Goal: Find specific page/section: Find specific page/section

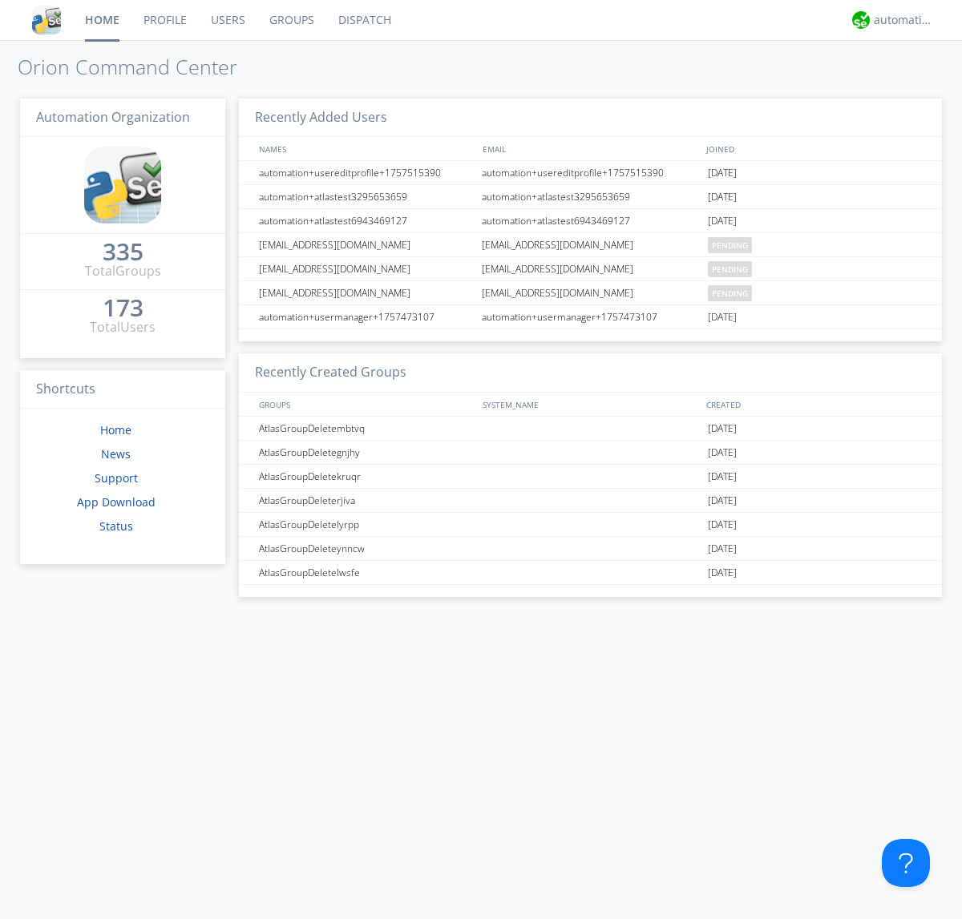
click at [363, 20] on link "Dispatch" at bounding box center [364, 20] width 77 height 40
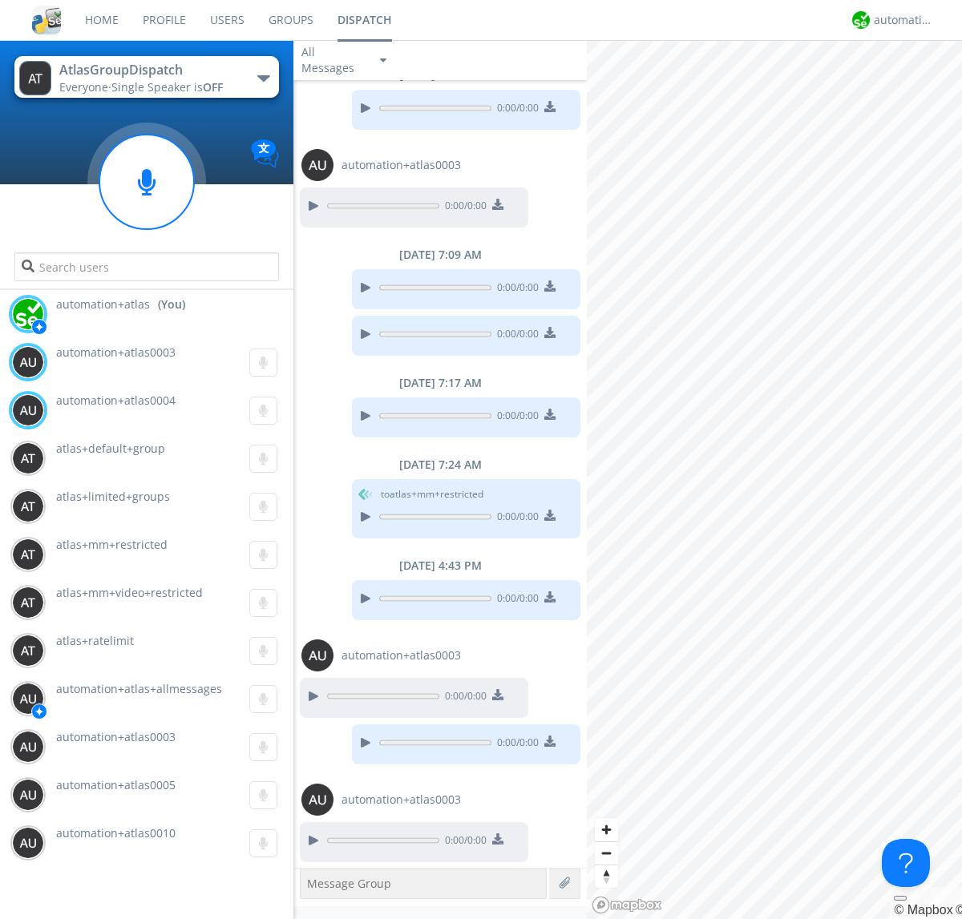
scroll to position [924, 0]
click at [263, 78] on div "button" at bounding box center [263, 78] width 13 height 6
click at [0, 0] on span "AtlasGroupDispatch2" at bounding box center [0, 0] width 0 height 0
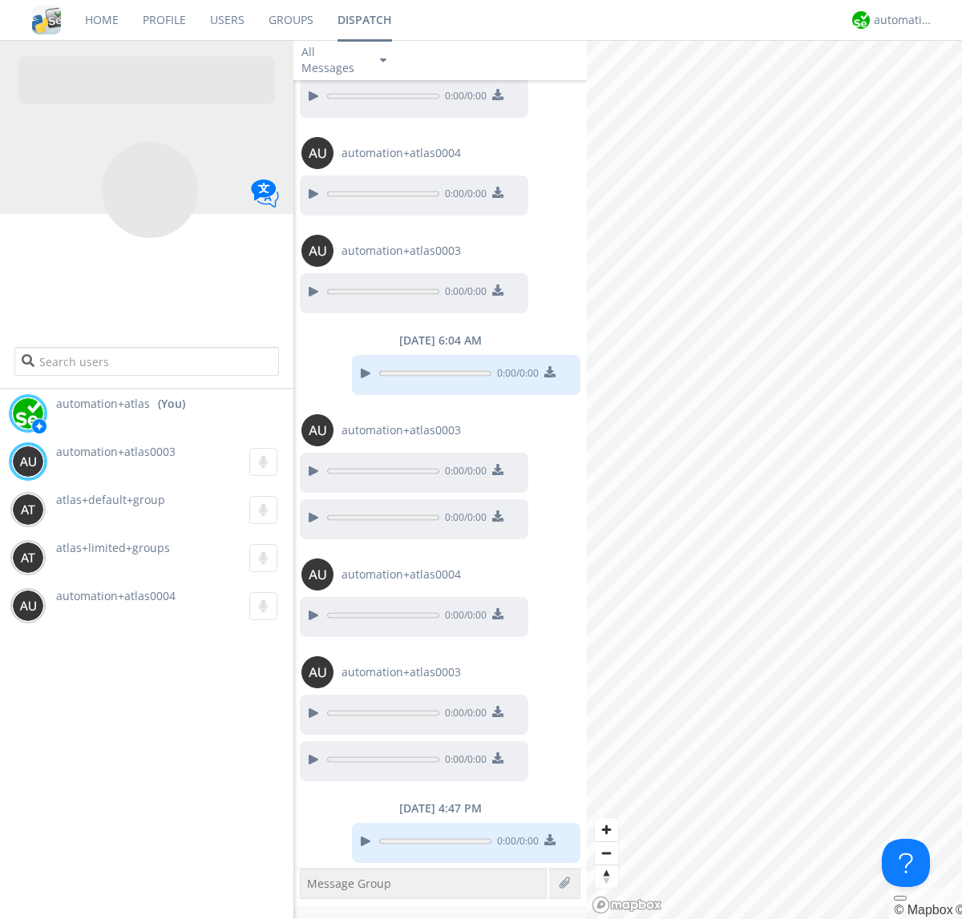
scroll to position [975, 0]
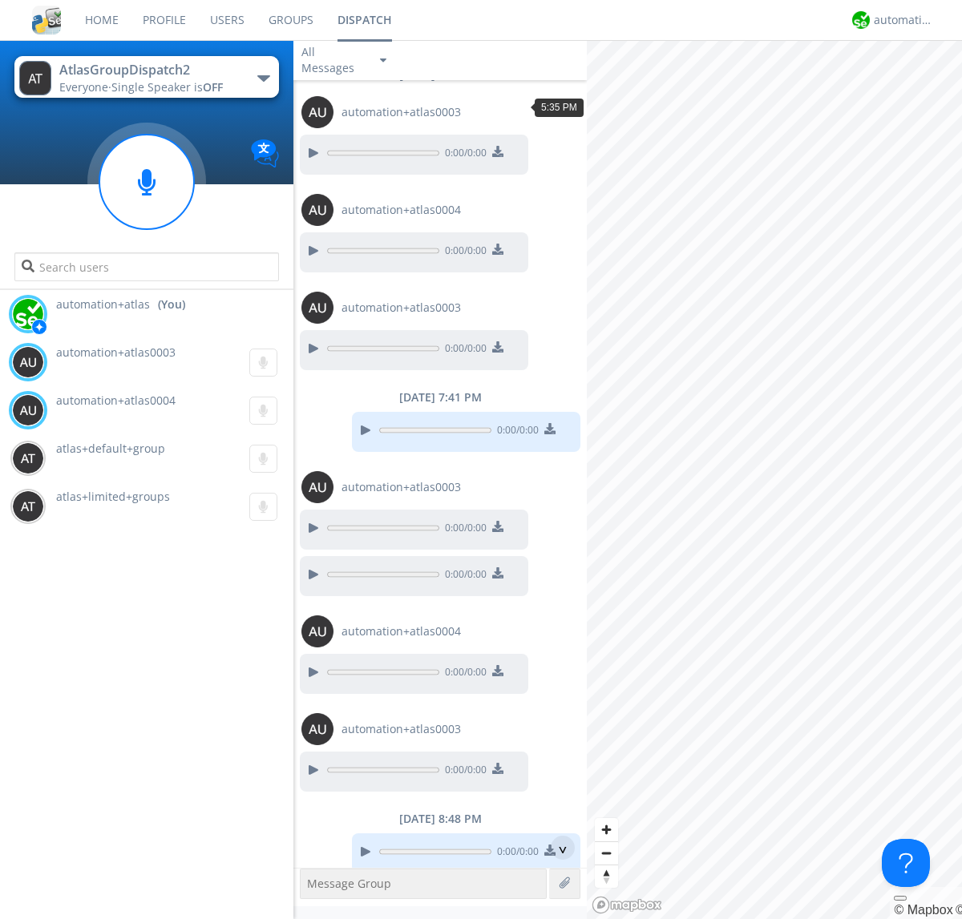
scroll to position [122, 0]
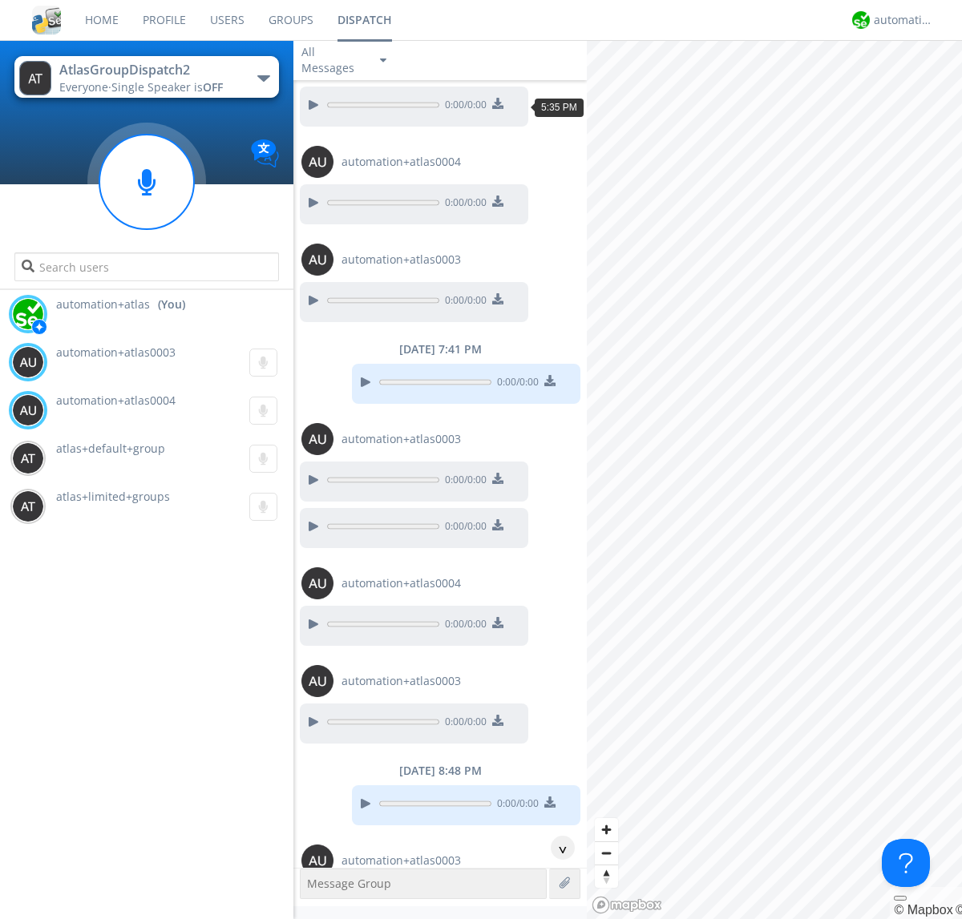
click at [556, 848] on div "^" at bounding box center [562, 848] width 24 height 24
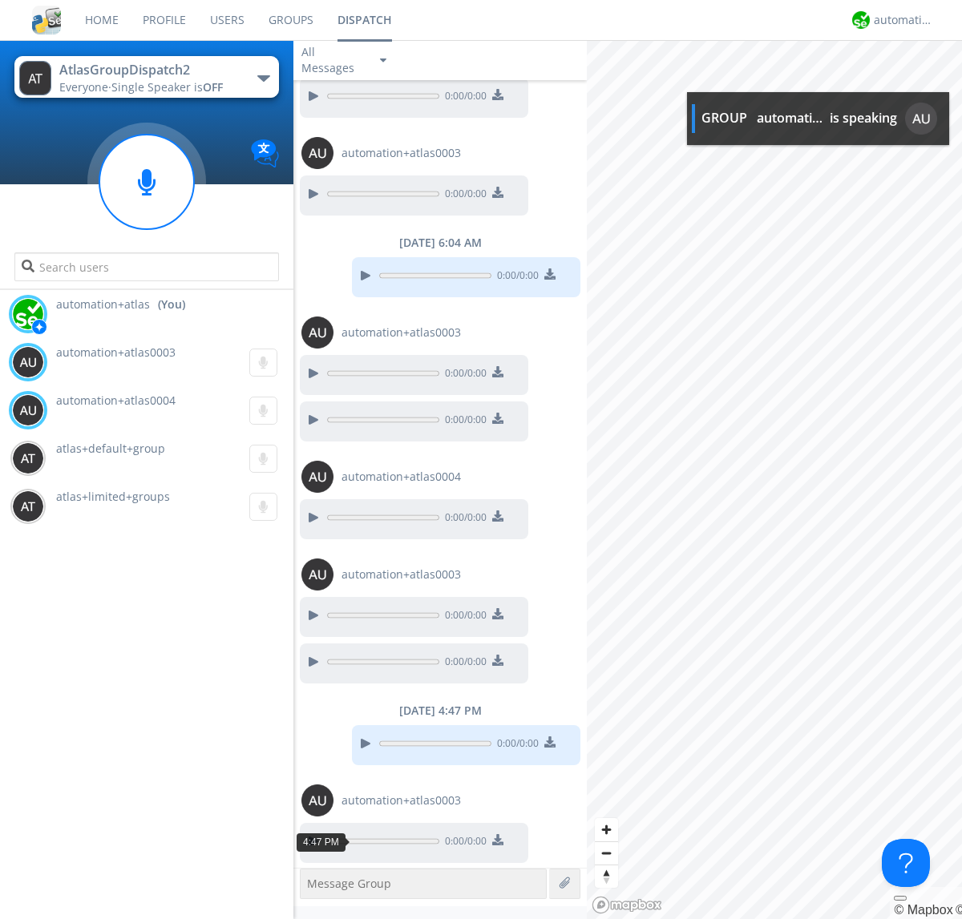
scroll to position [1073, 0]
